Goal: Information Seeking & Learning: Learn about a topic

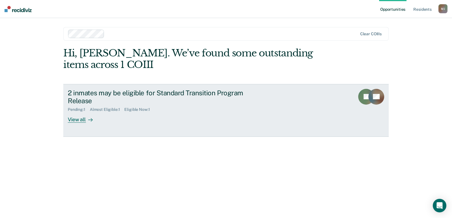
click at [73, 120] on div "View all" at bounding box center [84, 117] width 32 height 11
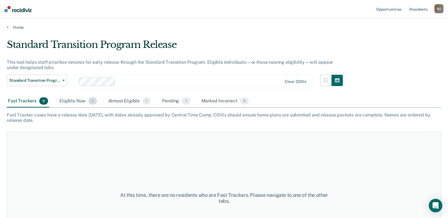
click at [81, 103] on div "Eligible Now 1" at bounding box center [78, 101] width 40 height 12
click at [170, 103] on div "Pending 1" at bounding box center [176, 101] width 30 height 12
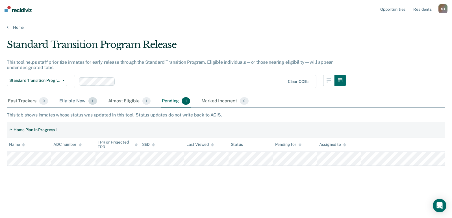
click at [75, 101] on div "Eligible Now 1" at bounding box center [78, 101] width 40 height 12
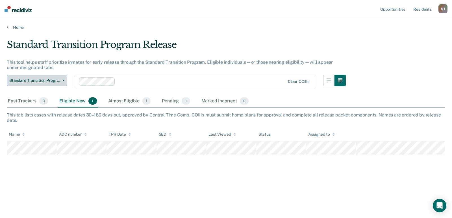
click at [35, 82] on span "Standard Transition Program Release" at bounding box center [34, 80] width 51 height 5
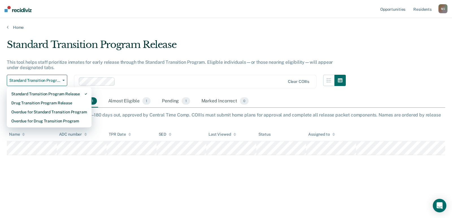
click at [380, 78] on div "Standard Transition Program Release This tool helps staff prioritize inmates fo…" at bounding box center [226, 107] width 439 height 137
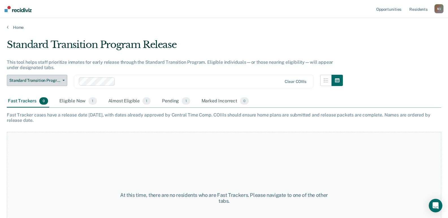
click at [59, 81] on span "Standard Transition Program Release" at bounding box center [34, 80] width 51 height 5
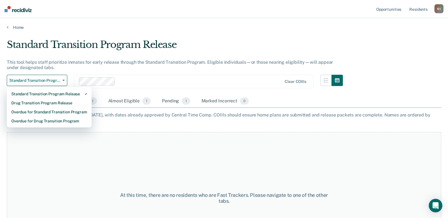
click at [358, 121] on div "Fast Tracker cases have a release date [DATE], with dates already approved by C…" at bounding box center [224, 117] width 434 height 11
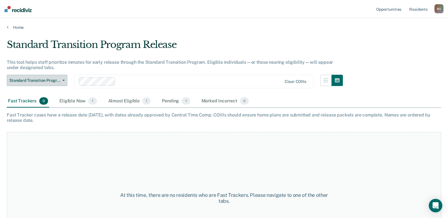
click at [55, 82] on span "Standard Transition Program Release" at bounding box center [34, 80] width 51 height 5
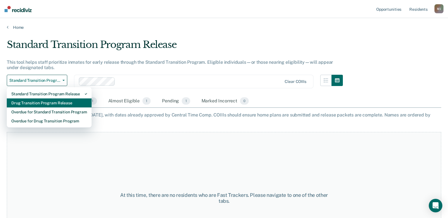
click at [61, 104] on div "Drug Transition Program Release" at bounding box center [49, 103] width 76 height 9
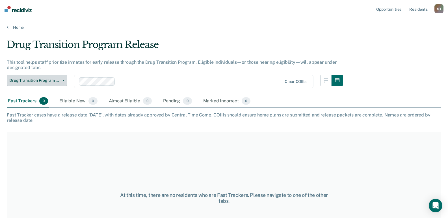
click at [58, 85] on button "Drug Transition Program Release" at bounding box center [37, 80] width 60 height 11
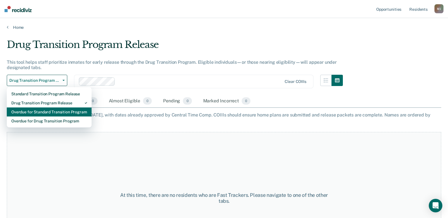
click at [54, 111] on div "Overdue for Standard Transition Program" at bounding box center [49, 112] width 76 height 9
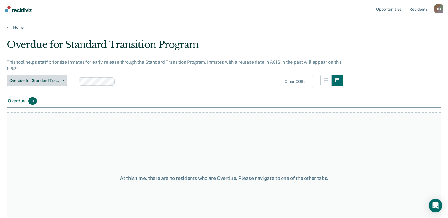
click at [60, 84] on button "Overdue for Standard Transition Program" at bounding box center [37, 80] width 60 height 11
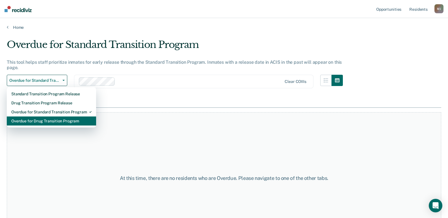
click at [60, 119] on div "Overdue for Drug Transition Program" at bounding box center [51, 121] width 80 height 9
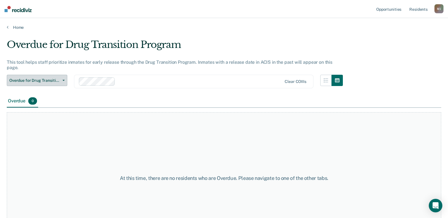
click at [60, 78] on span "Overdue for Drug Transition Program" at bounding box center [34, 80] width 51 height 5
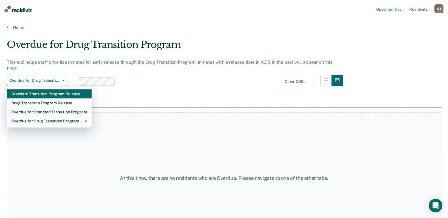
click at [60, 90] on div "Standard Transition Program Release" at bounding box center [49, 94] width 76 height 9
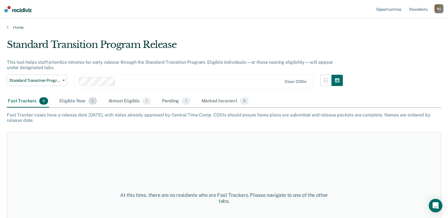
click at [85, 102] on div "Eligible Now 1" at bounding box center [78, 101] width 40 height 12
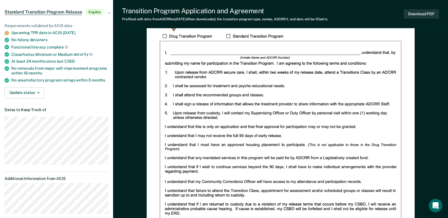
scroll to position [47, 0]
